Goal: Find specific page/section: Find specific page/section

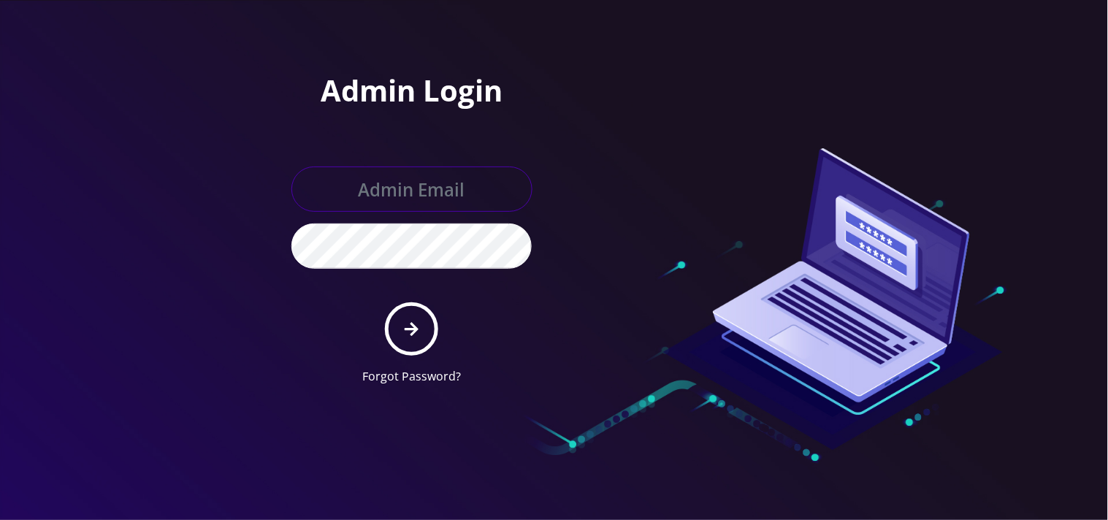
type input "mysti@teltik.com"
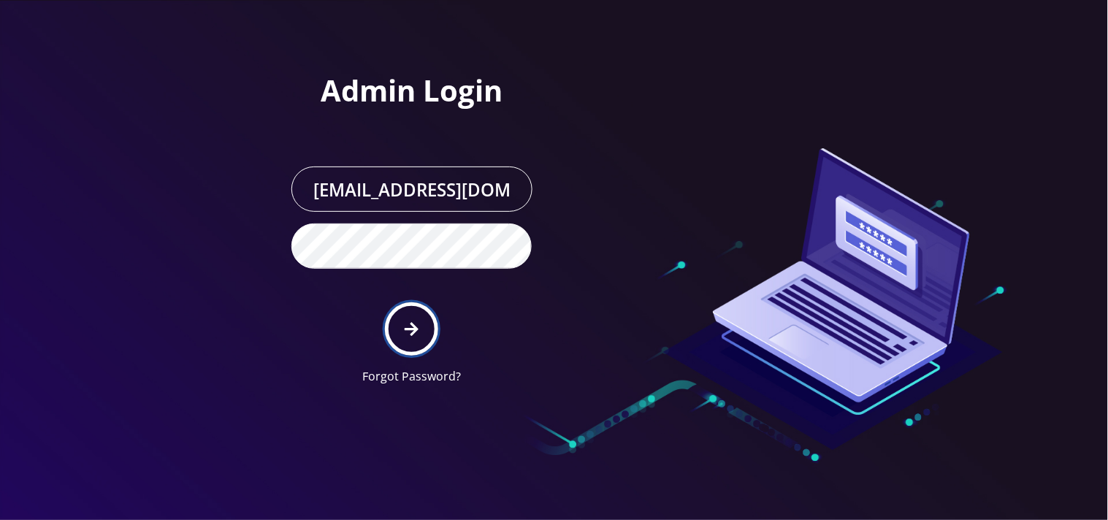
click at [412, 332] on icon "submit" at bounding box center [412, 329] width 14 height 16
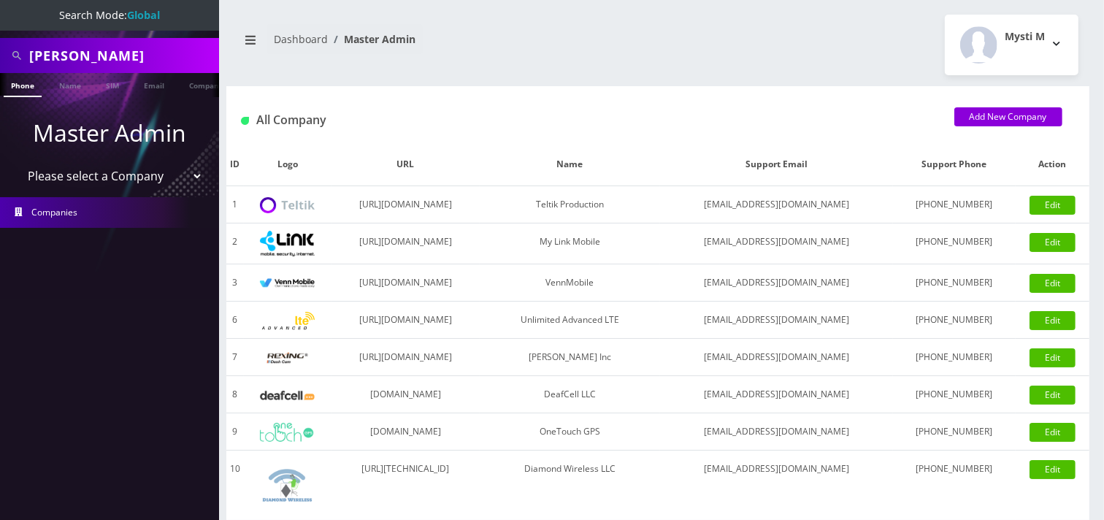
click at [93, 59] on input "[PERSON_NAME]" at bounding box center [122, 56] width 186 height 28
click at [93, 59] on input "hanna" at bounding box center [122, 56] width 186 height 28
paste input "19173295519"
type input "19173295519"
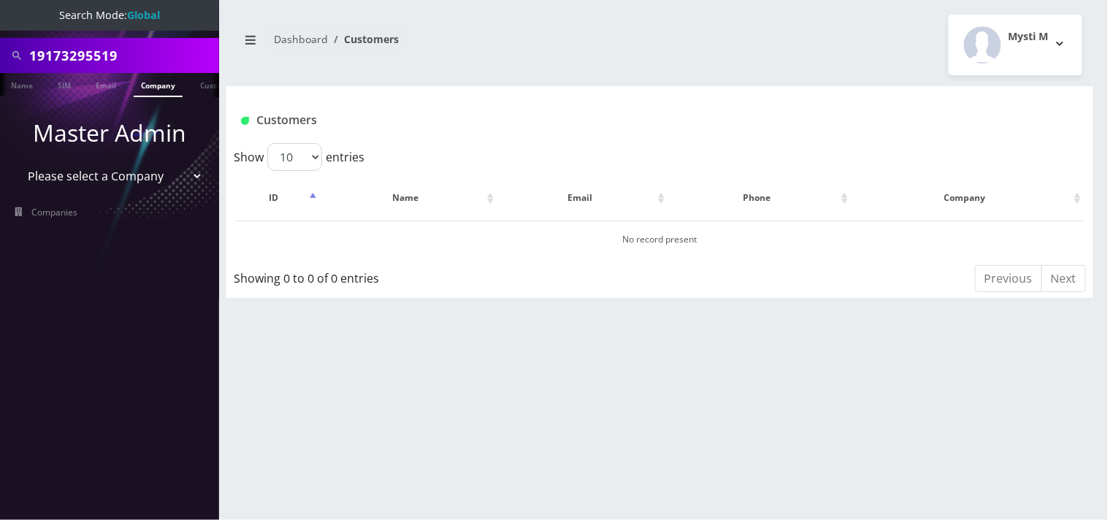
scroll to position [0, 66]
click at [148, 56] on input "19173295519" at bounding box center [122, 56] width 186 height 28
click at [99, 175] on select "Please select a Company Teltik Production My Link Mobile VennMobile Unlimited A…" at bounding box center [110, 176] width 186 height 28
select select "23"
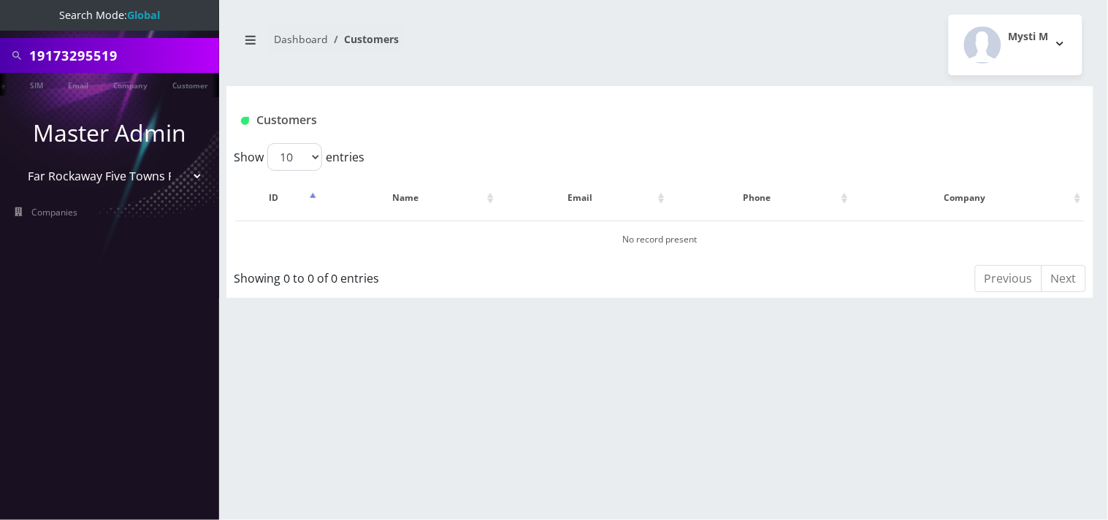
click at [17, 162] on select "Please select a Company Teltik Production My Link Mobile VennMobile Unlimited A…" at bounding box center [110, 176] width 186 height 28
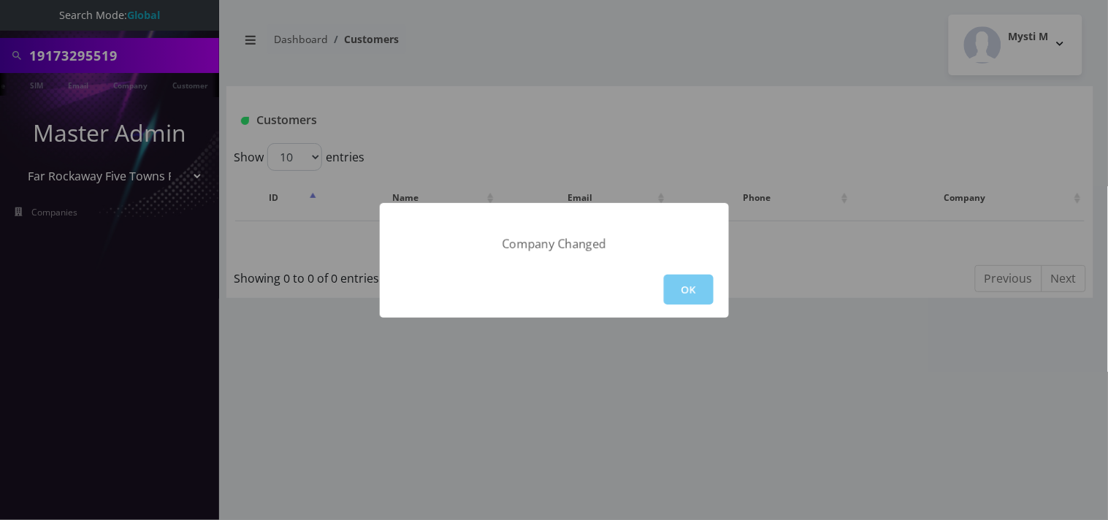
click at [703, 286] on button "OK" at bounding box center [689, 290] width 50 height 30
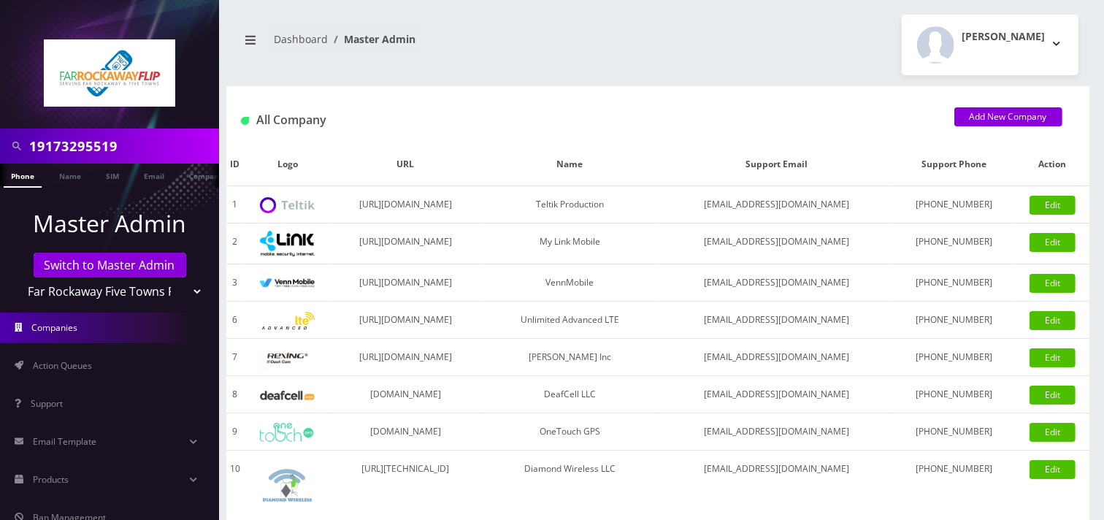
click at [120, 147] on input "19173295519" at bounding box center [122, 146] width 186 height 28
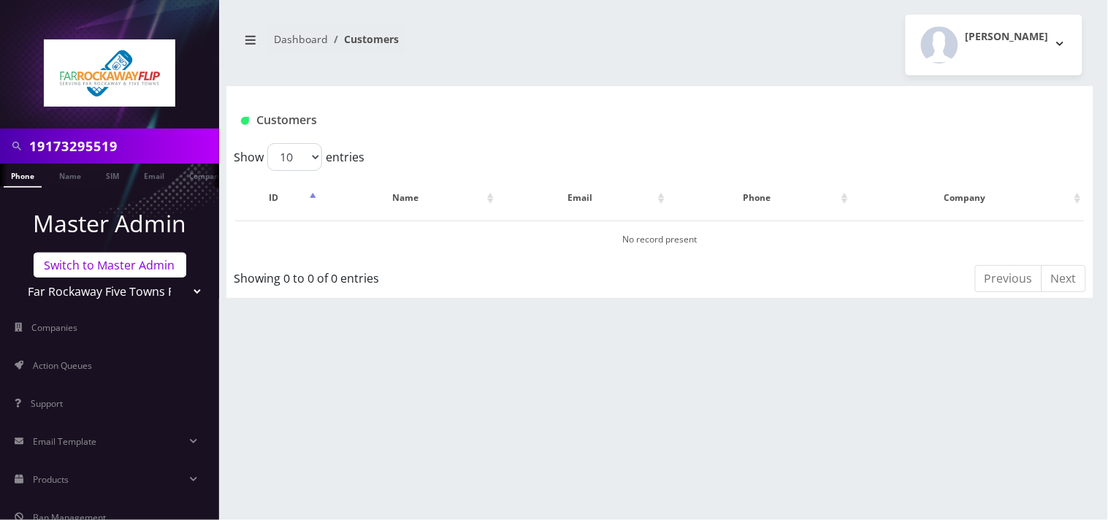
click at [86, 263] on link "Switch to Master Admin" at bounding box center [110, 265] width 153 height 25
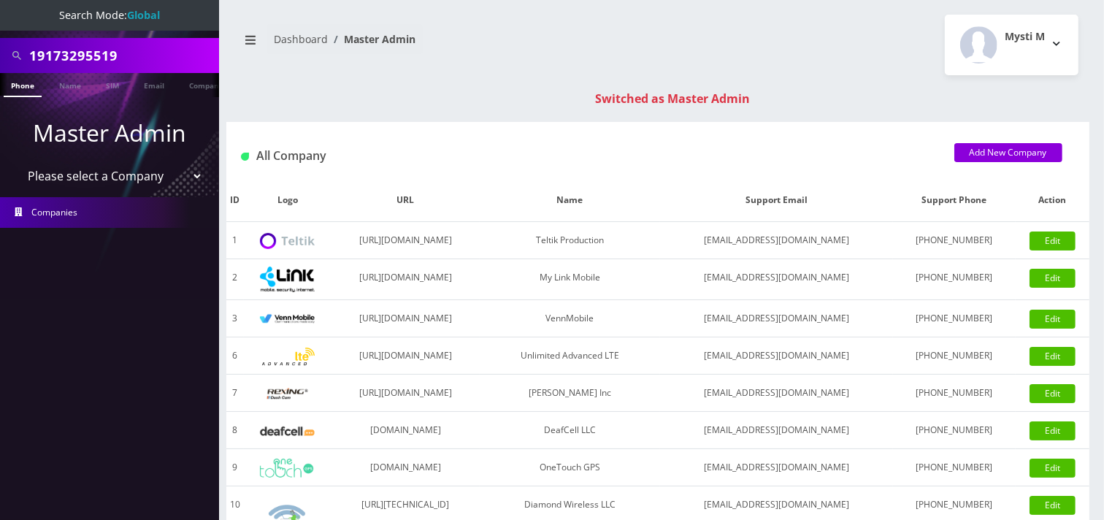
scroll to position [0, 7]
